Goal: Task Accomplishment & Management: Complete application form

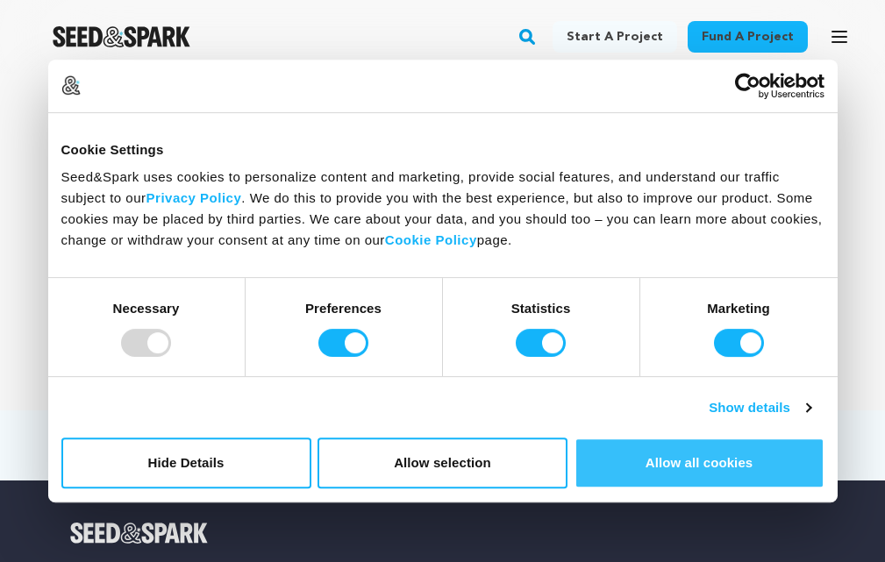
click at [687, 465] on button "Allow all cookies" at bounding box center [700, 463] width 250 height 51
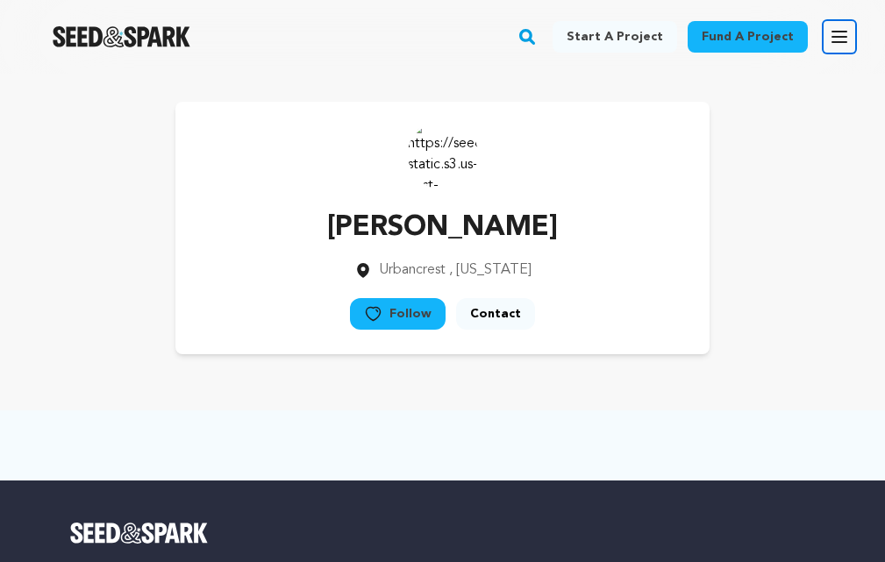
click at [833, 37] on icon "button" at bounding box center [840, 37] width 14 height 11
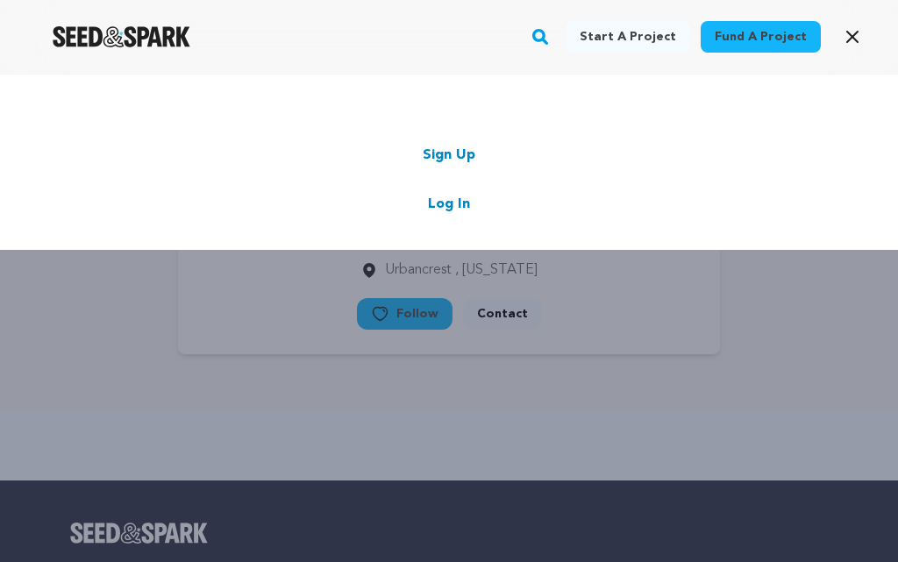
click at [449, 153] on link "Sign Up" at bounding box center [449, 155] width 53 height 21
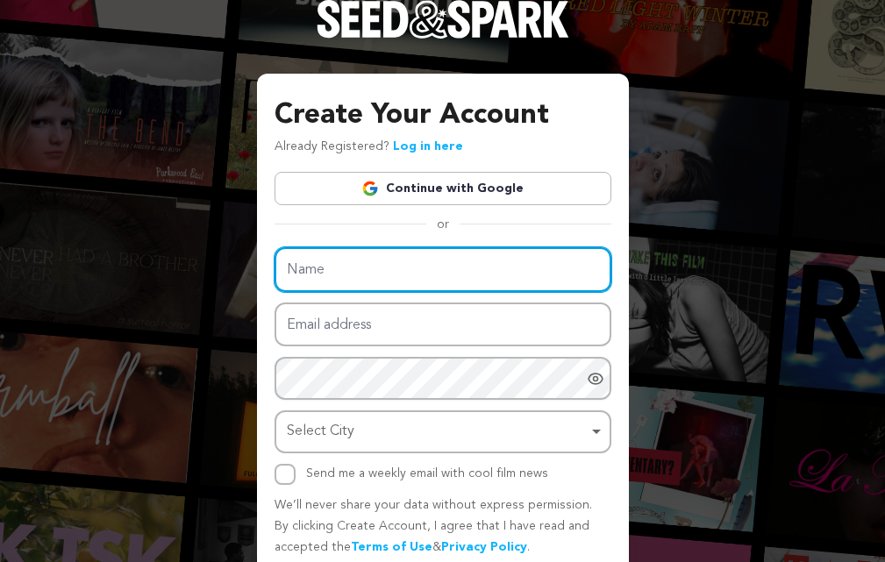
click at [302, 273] on input "Name" at bounding box center [443, 269] width 337 height 45
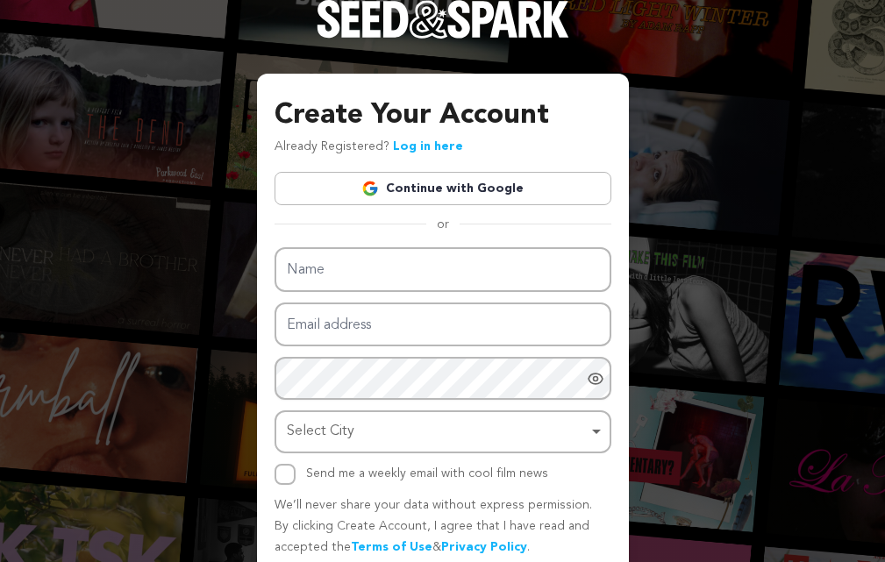
click at [658, 289] on div "Create Your Account Already Registered? Log in here Continue with Google or eyJ…" at bounding box center [442, 316] width 885 height 632
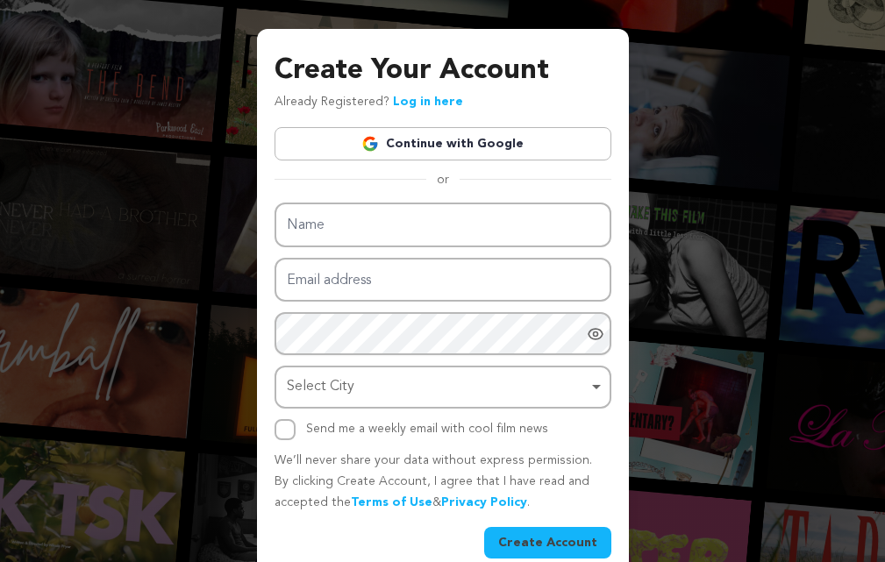
scroll to position [69, 0]
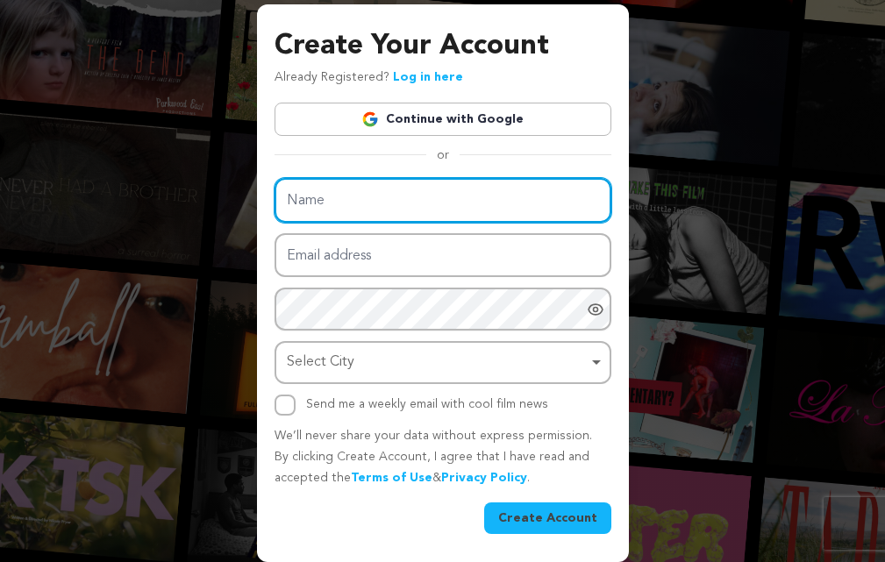
click at [306, 202] on input "Name" at bounding box center [443, 200] width 337 height 45
paste input "手机号码数据"
type input "手机号码数据"
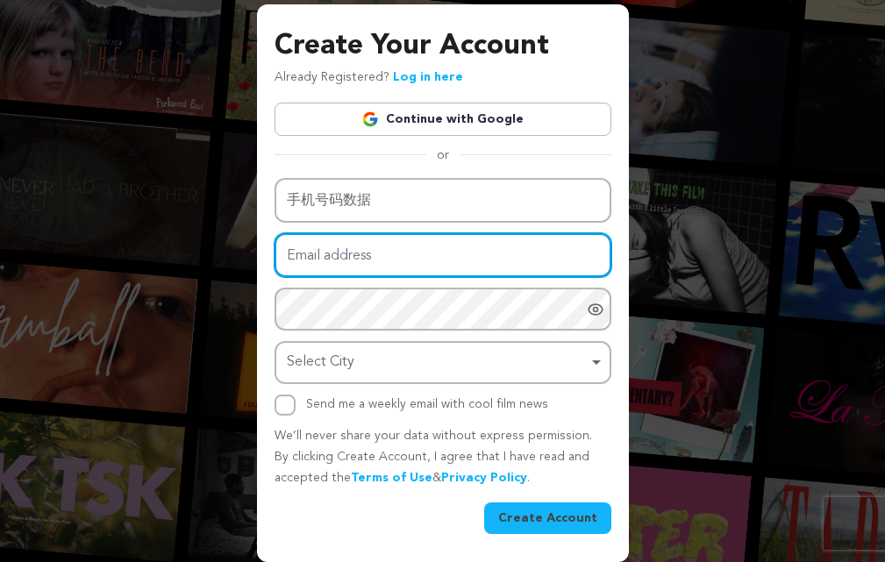
click at [322, 259] on input "Email address" at bounding box center [443, 255] width 337 height 45
type input "ms2534190@gmail.com"
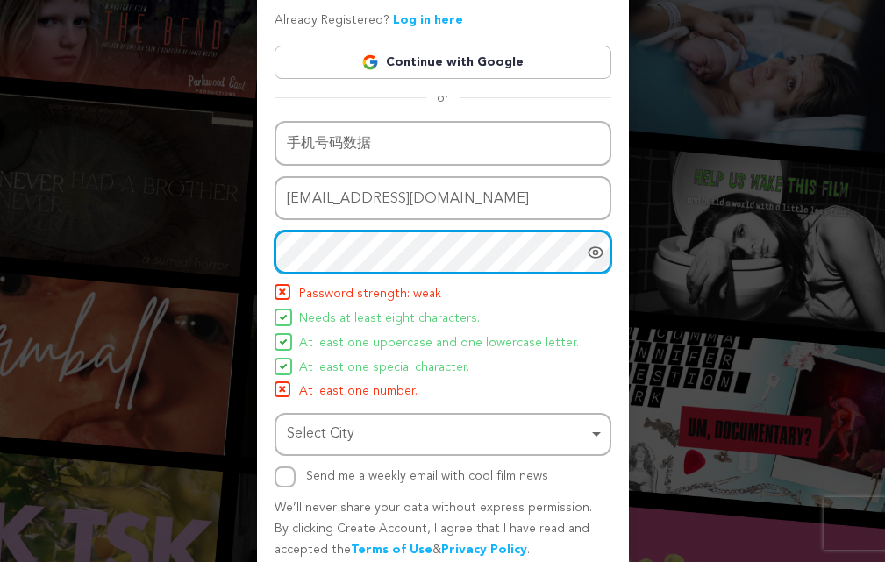
scroll to position [157, 0]
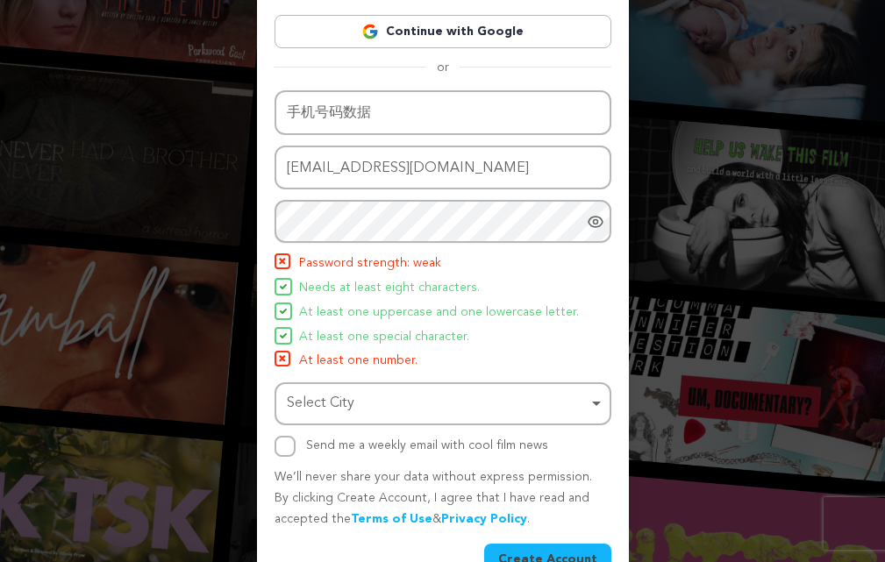
click at [595, 227] on icon "Show password as plain text. Warning: this will display your password on the sc…" at bounding box center [596, 222] width 14 height 11
click at [318, 395] on div "Select City Remove item" at bounding box center [438, 403] width 302 height 25
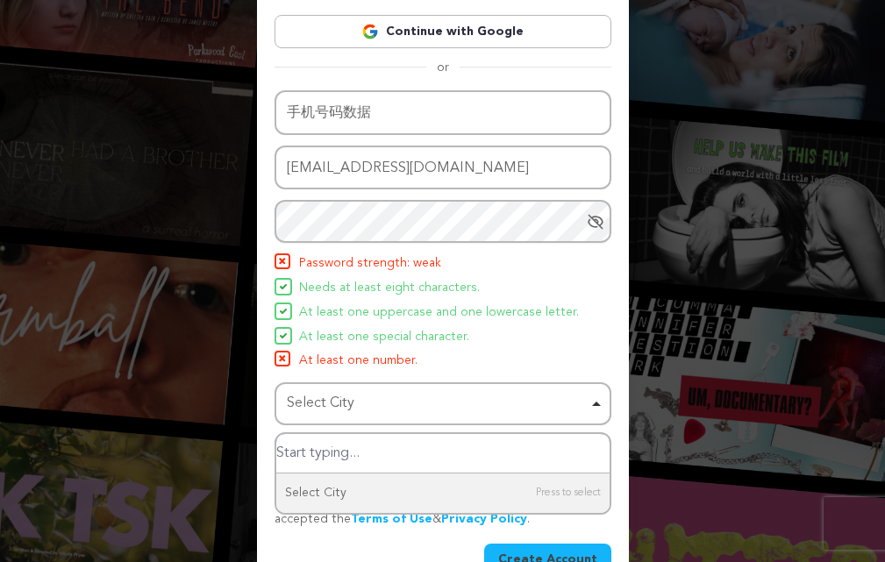
click at [594, 406] on div "Select City Remove item" at bounding box center [442, 404] width 319 height 32
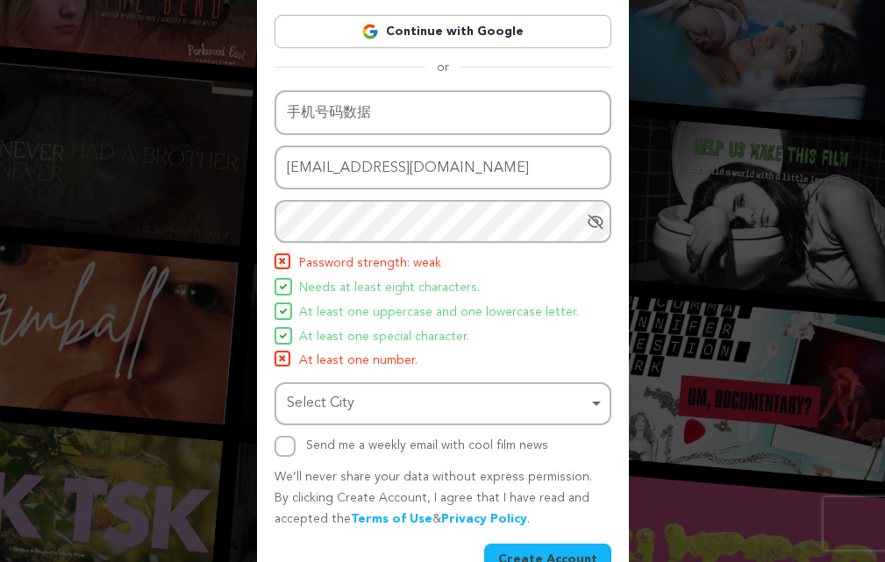
click at [352, 398] on div "Select City Remove item" at bounding box center [438, 403] width 302 height 25
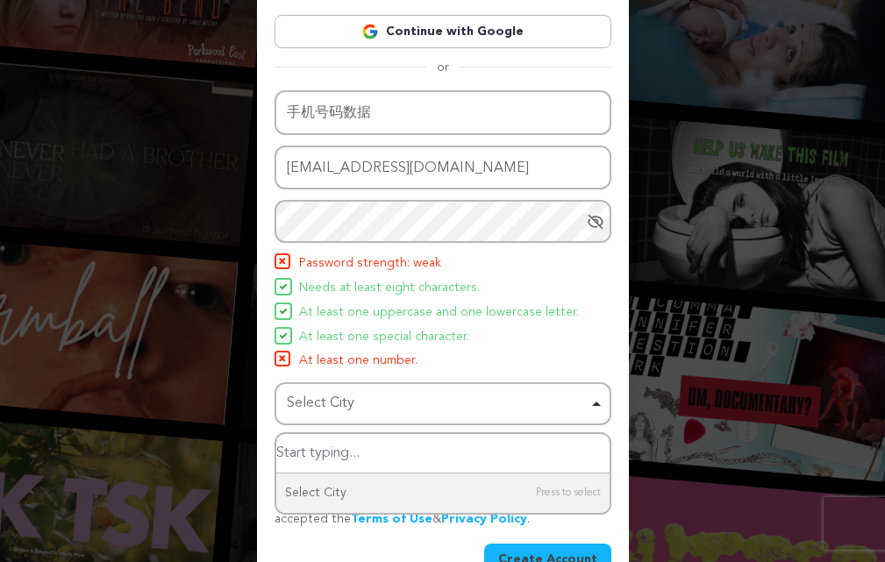
click at [342, 458] on input "Select City" at bounding box center [442, 453] width 333 height 39
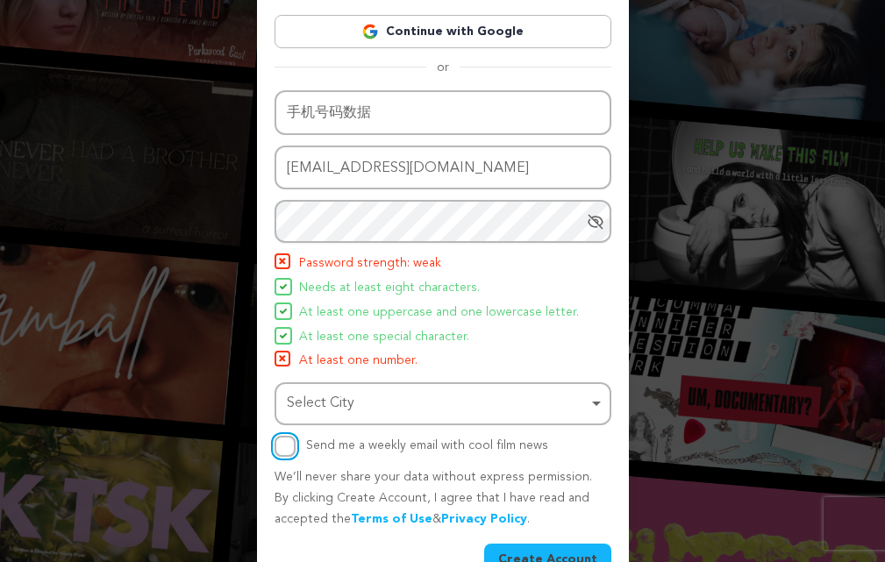
click at [283, 447] on input "Send me a weekly email with cool film news" at bounding box center [285, 446] width 21 height 21
checkbox input "true"
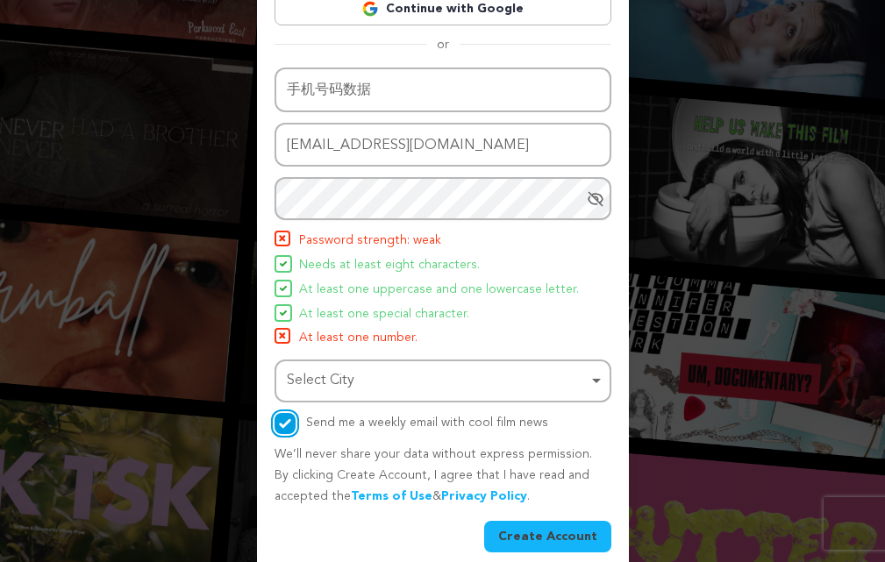
scroll to position [198, 0]
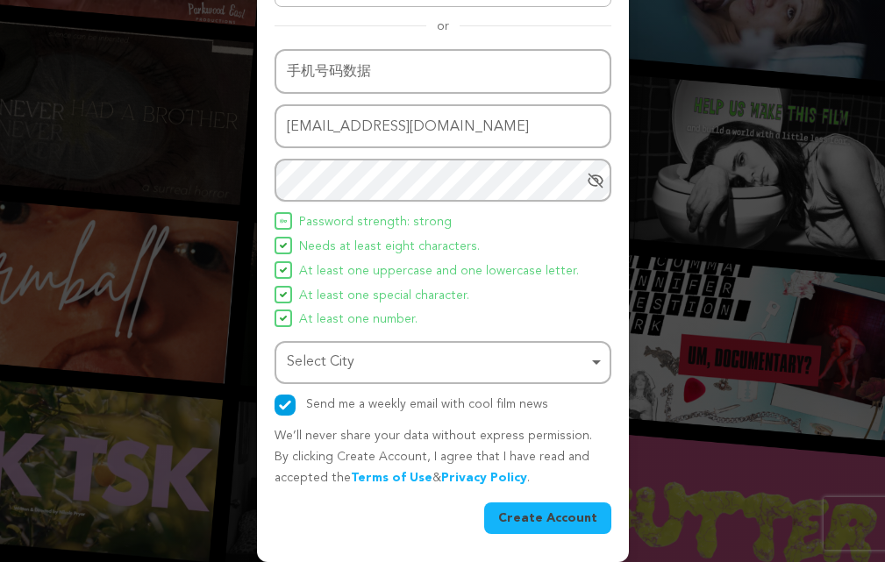
click at [560, 518] on button "Create Account" at bounding box center [547, 519] width 127 height 32
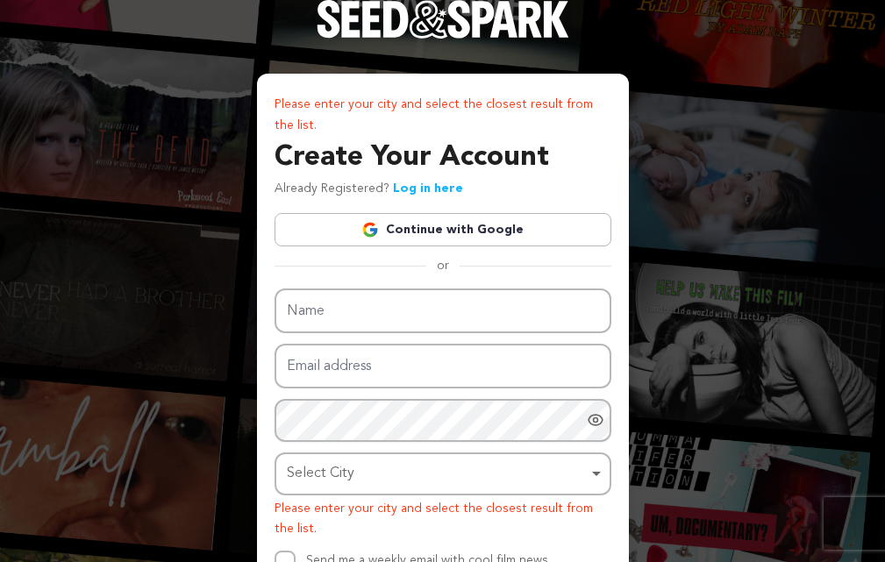
scroll to position [157, 0]
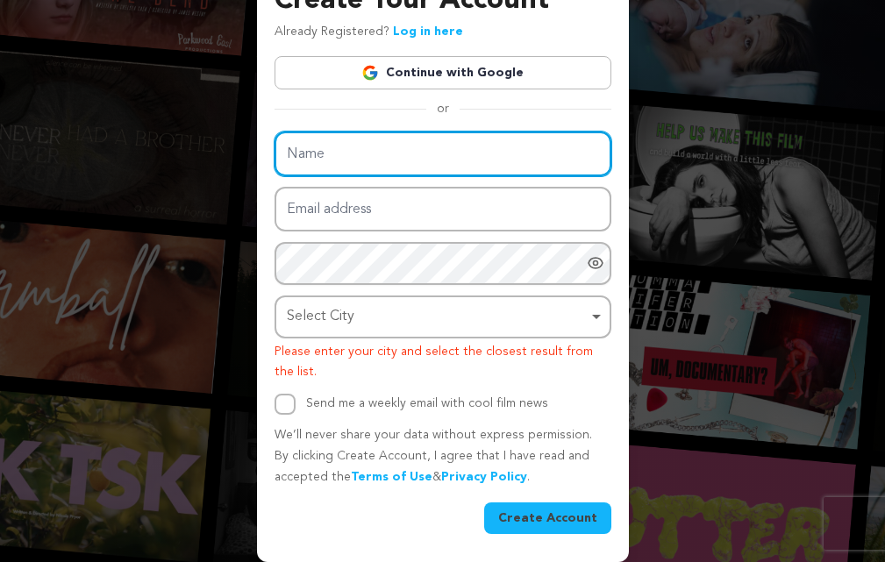
click at [336, 158] on input "Name" at bounding box center [443, 154] width 337 height 45
type input "码数据手机号"
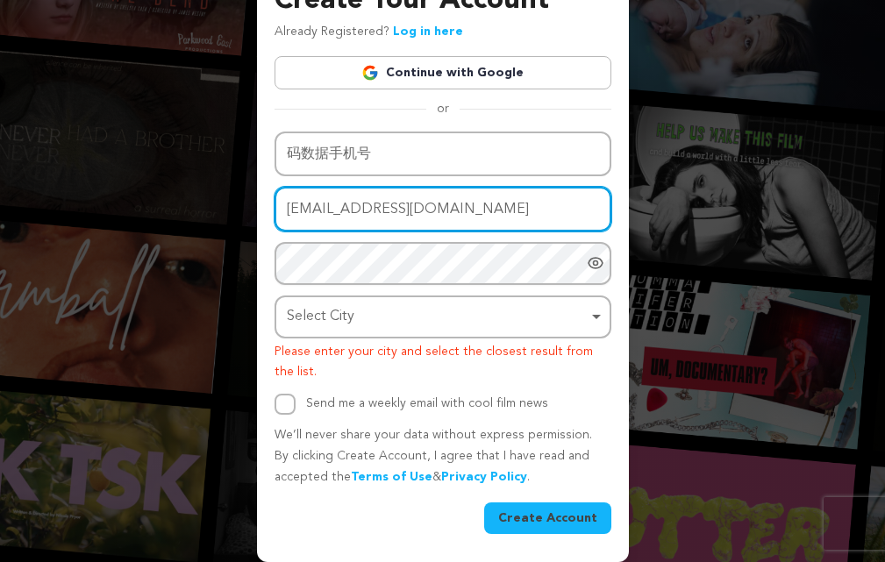
click at [406, 204] on input "mstzoynabakter@gmail.com" at bounding box center [443, 209] width 337 height 45
click at [405, 204] on input "mstzoynabakter@gmail.com" at bounding box center [443, 209] width 337 height 45
type input "ms2534190@gmail.com"
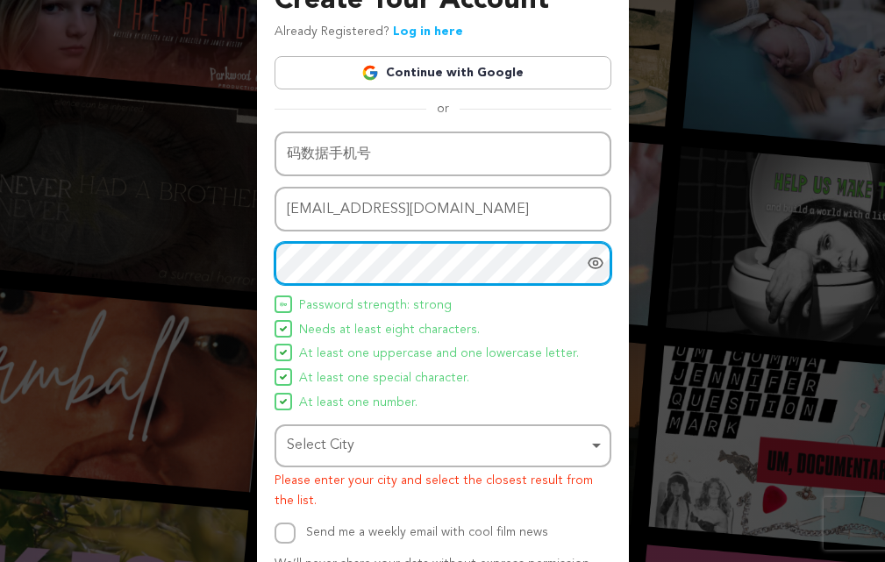
click at [367, 454] on div "Select City Remove item" at bounding box center [438, 445] width 302 height 25
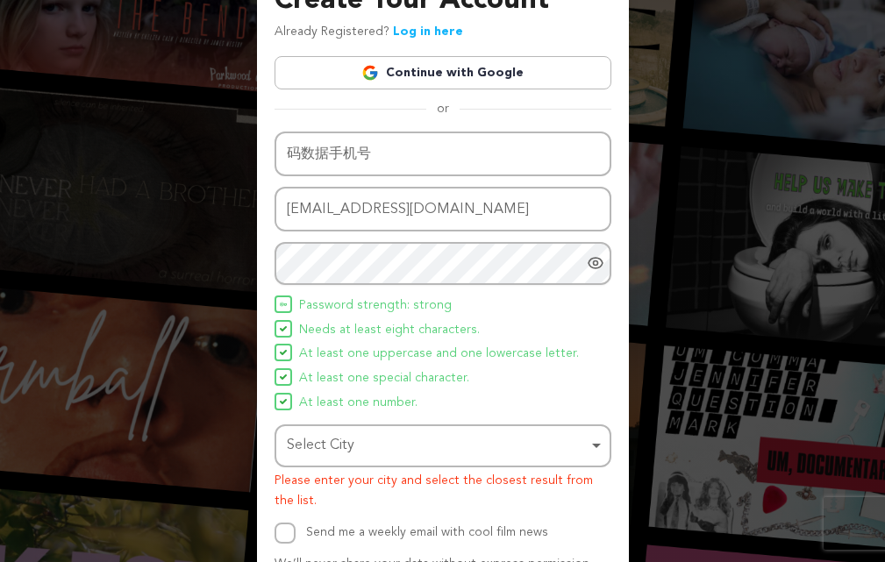
click at [598, 445] on div "Select City Remove item" at bounding box center [442, 446] width 319 height 32
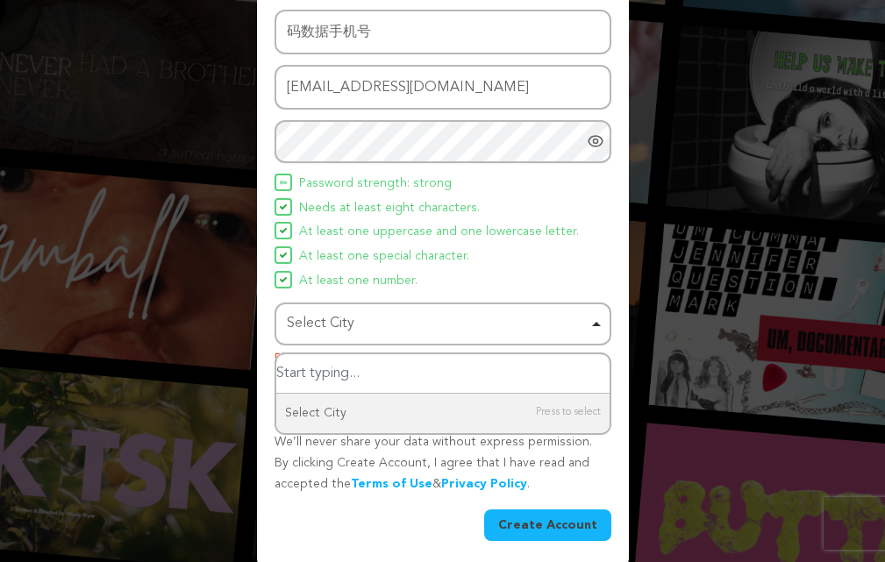
scroll to position [286, 0]
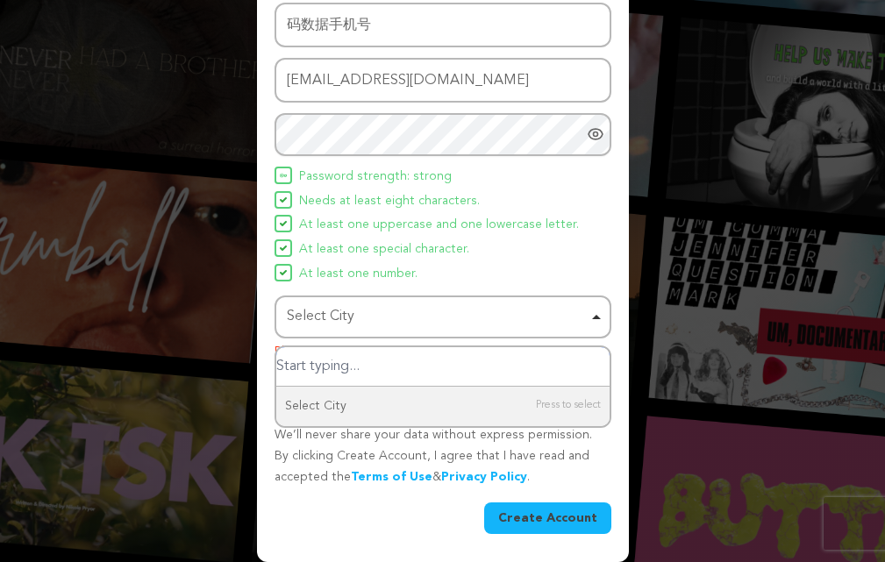
click at [370, 328] on div "Select City Remove item" at bounding box center [438, 316] width 302 height 25
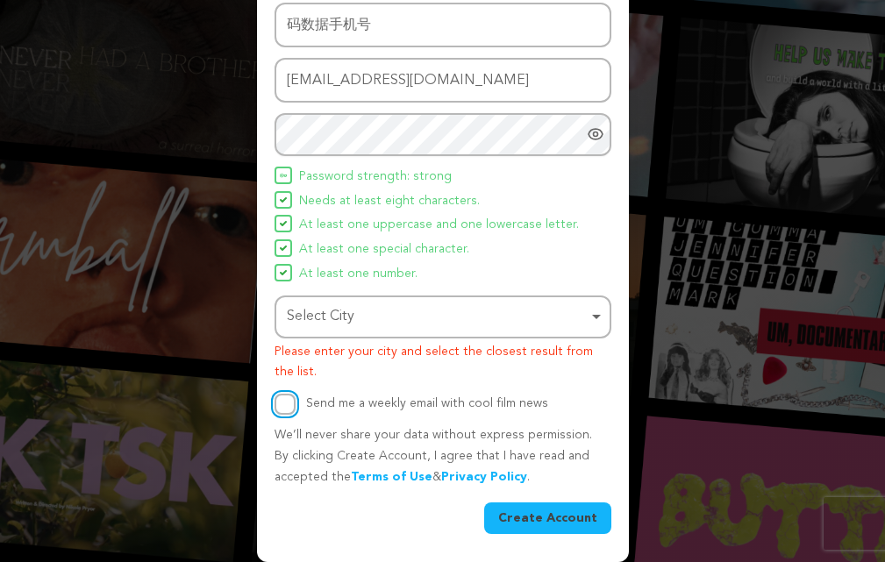
click at [286, 405] on input "Send me a weekly email with cool film news" at bounding box center [285, 404] width 21 height 21
checkbox input "true"
click at [547, 519] on button "Create Account" at bounding box center [547, 519] width 127 height 32
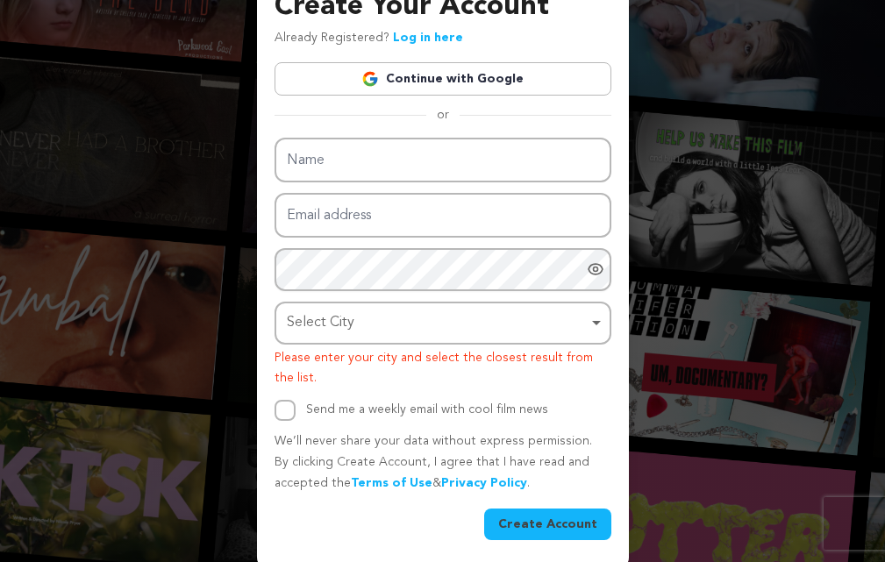
scroll to position [157, 0]
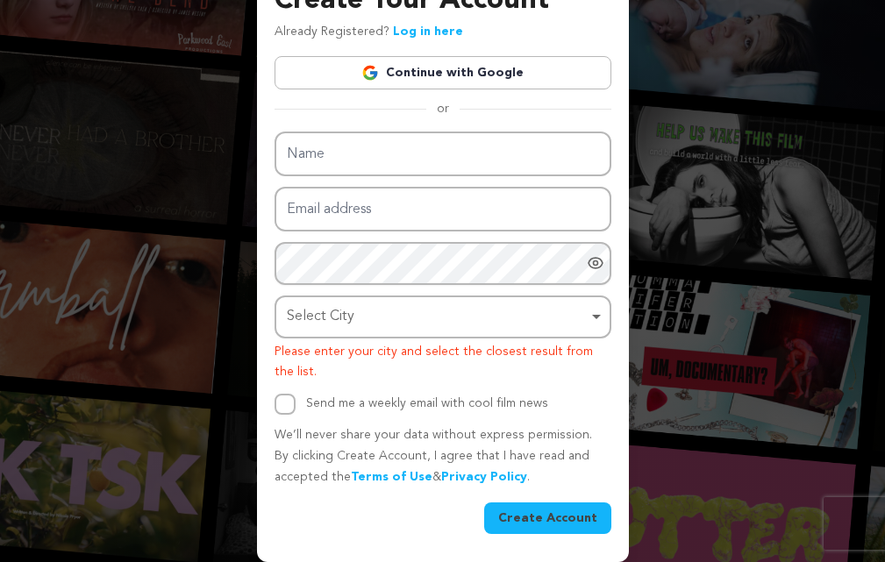
click at [596, 314] on div "Select City Remove item" at bounding box center [442, 317] width 319 height 32
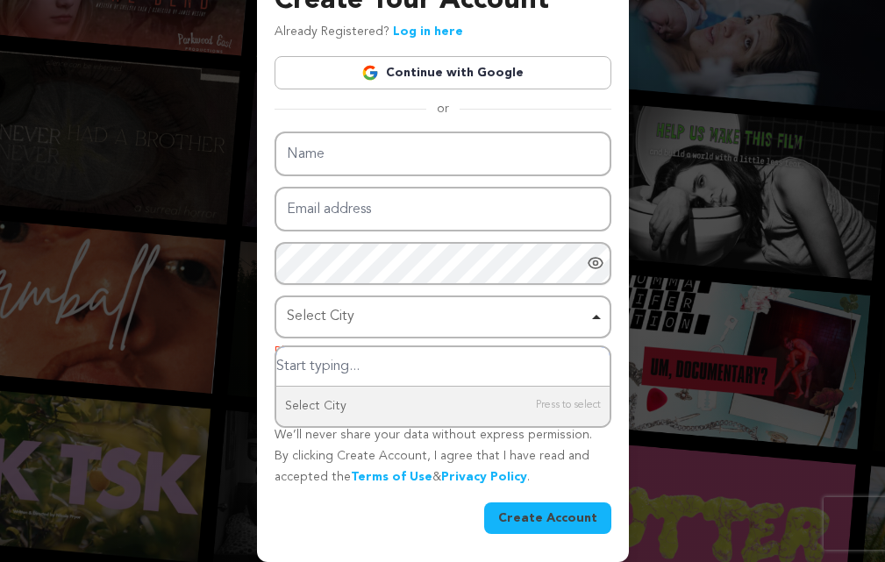
click at [334, 374] on input "Select City" at bounding box center [442, 366] width 333 height 39
drag, startPoint x: 301, startPoint y: 369, endPoint x: 310, endPoint y: 373, distance: 9.5
click at [300, 370] on input "Select City" at bounding box center [442, 366] width 333 height 39
